Goal: Transaction & Acquisition: Purchase product/service

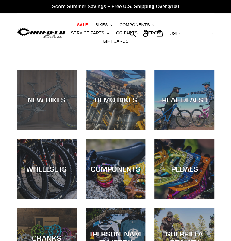
click at [66, 130] on div "NEW BIKES" at bounding box center [47, 130] width 60 height 0
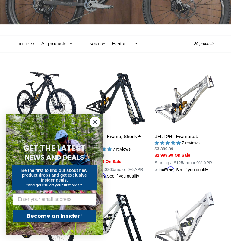
scroll to position [130, 0]
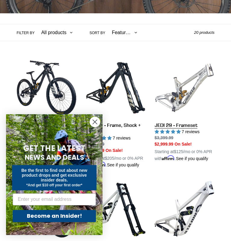
click at [178, 96] on link "JEDI 29 - Frameset" at bounding box center [185, 110] width 60 height 104
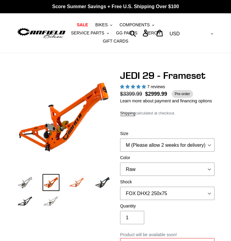
select select "highest-rating"
click at [82, 182] on img at bounding box center [77, 182] width 17 height 17
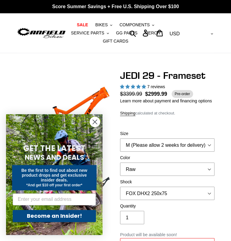
click at [94, 120] on circle "Close dialog" at bounding box center [95, 122] width 10 height 10
